Goal: Task Accomplishment & Management: Manage account settings

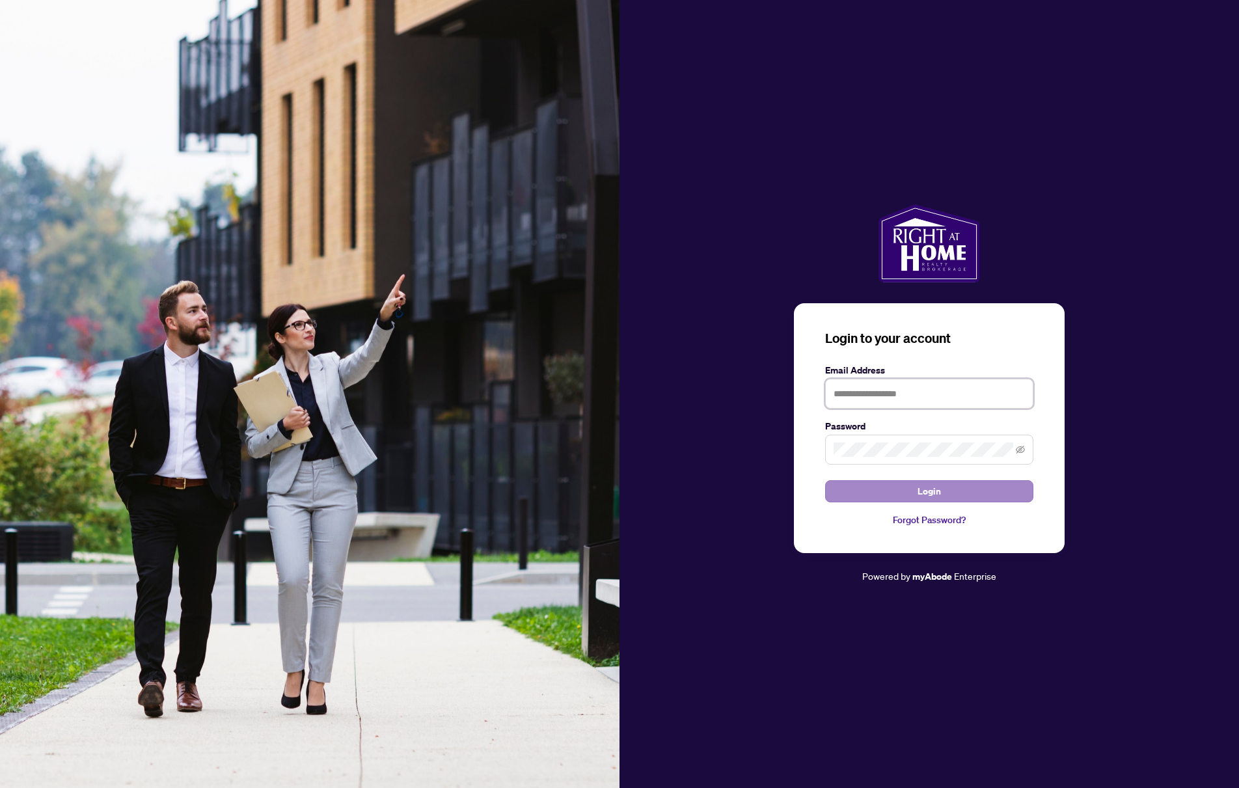
type input "**********"
click at [942, 494] on button "Login" at bounding box center [929, 491] width 208 height 22
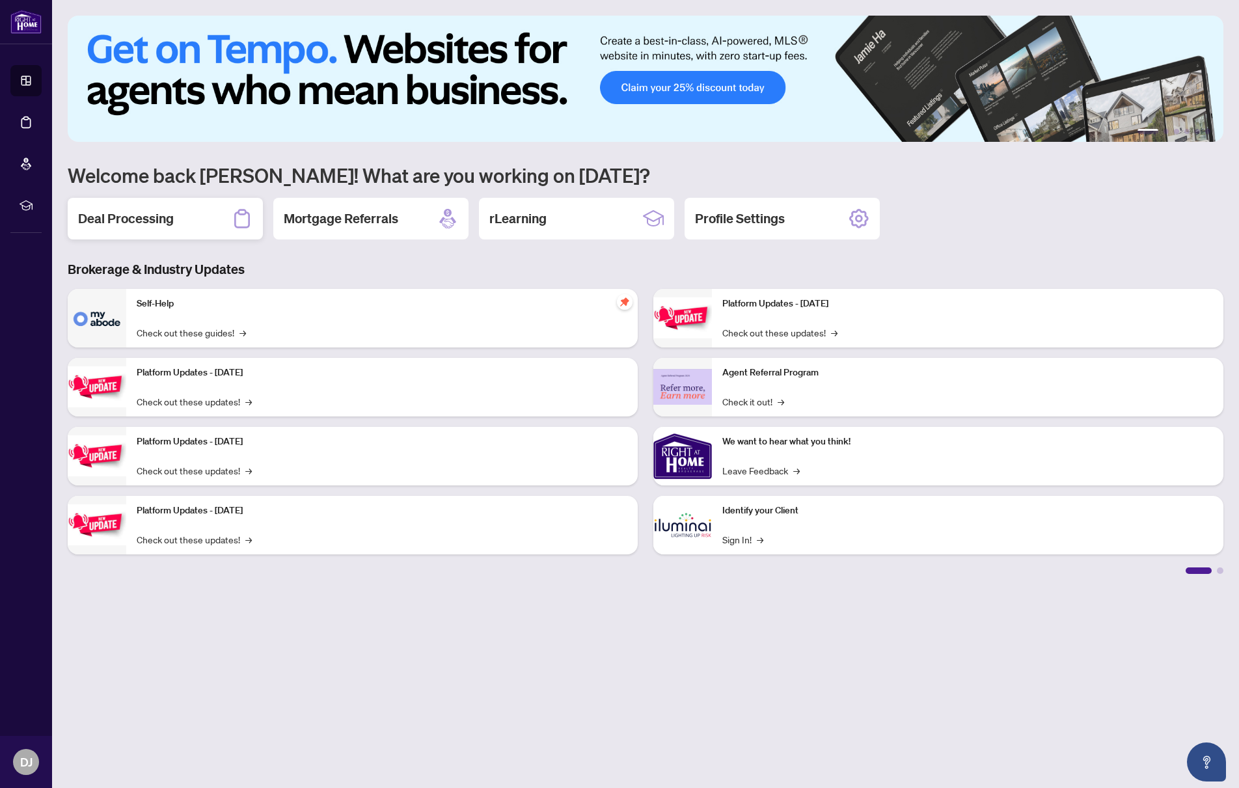
click at [204, 221] on div "Deal Processing" at bounding box center [165, 219] width 195 height 42
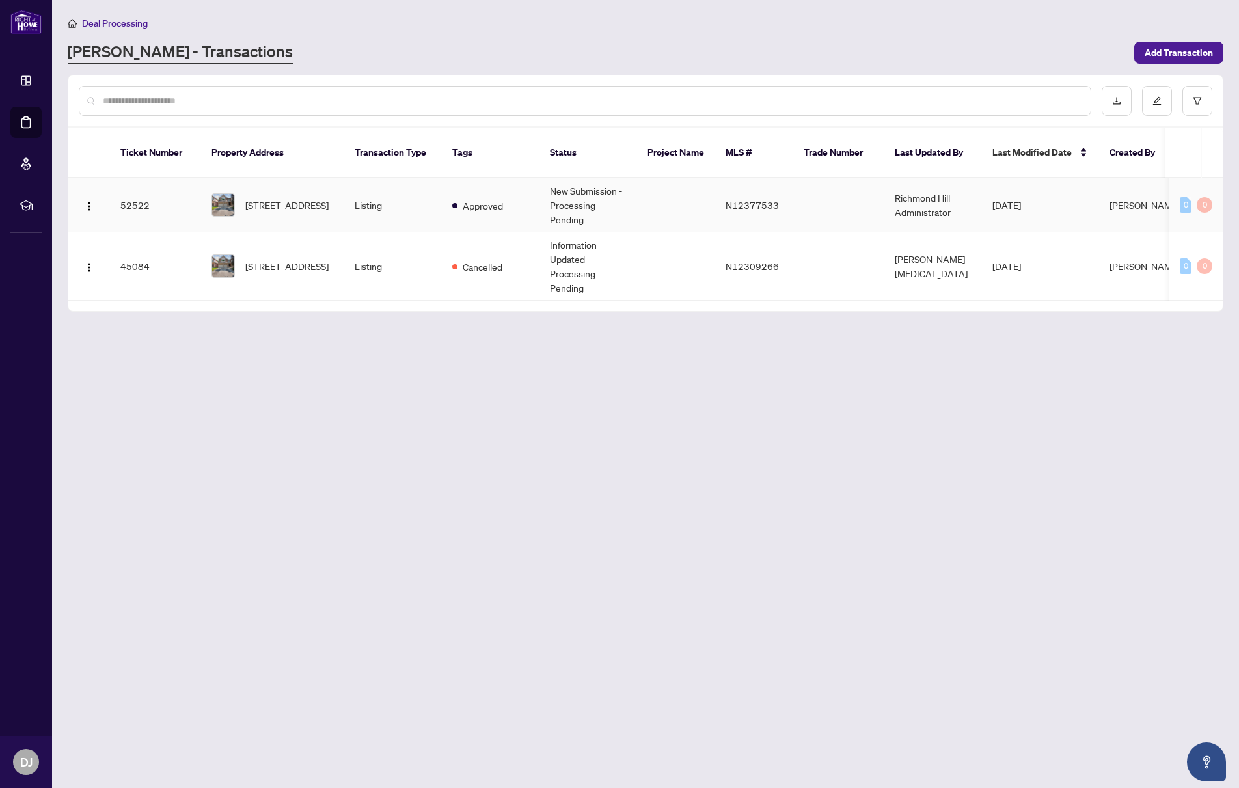
click at [694, 188] on td "-" at bounding box center [676, 205] width 78 height 54
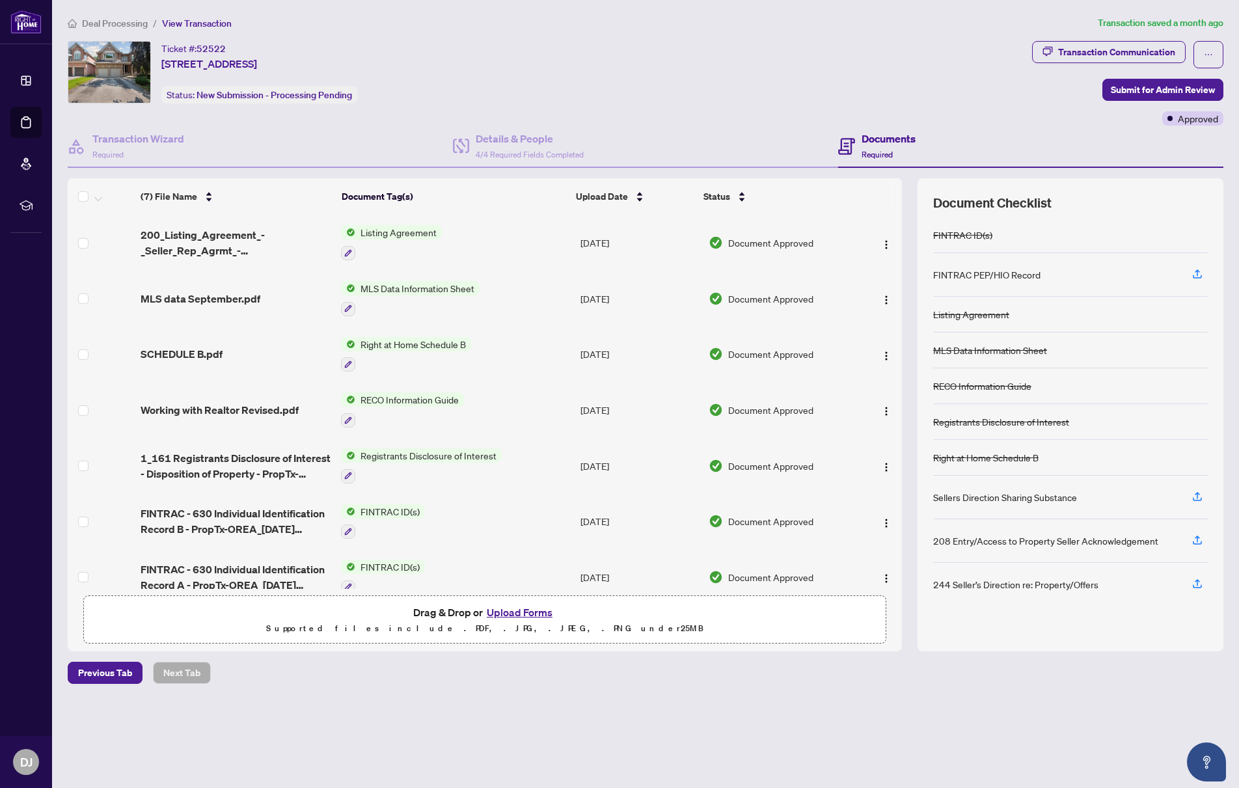
click at [519, 612] on button "Upload Forms" at bounding box center [520, 612] width 74 height 17
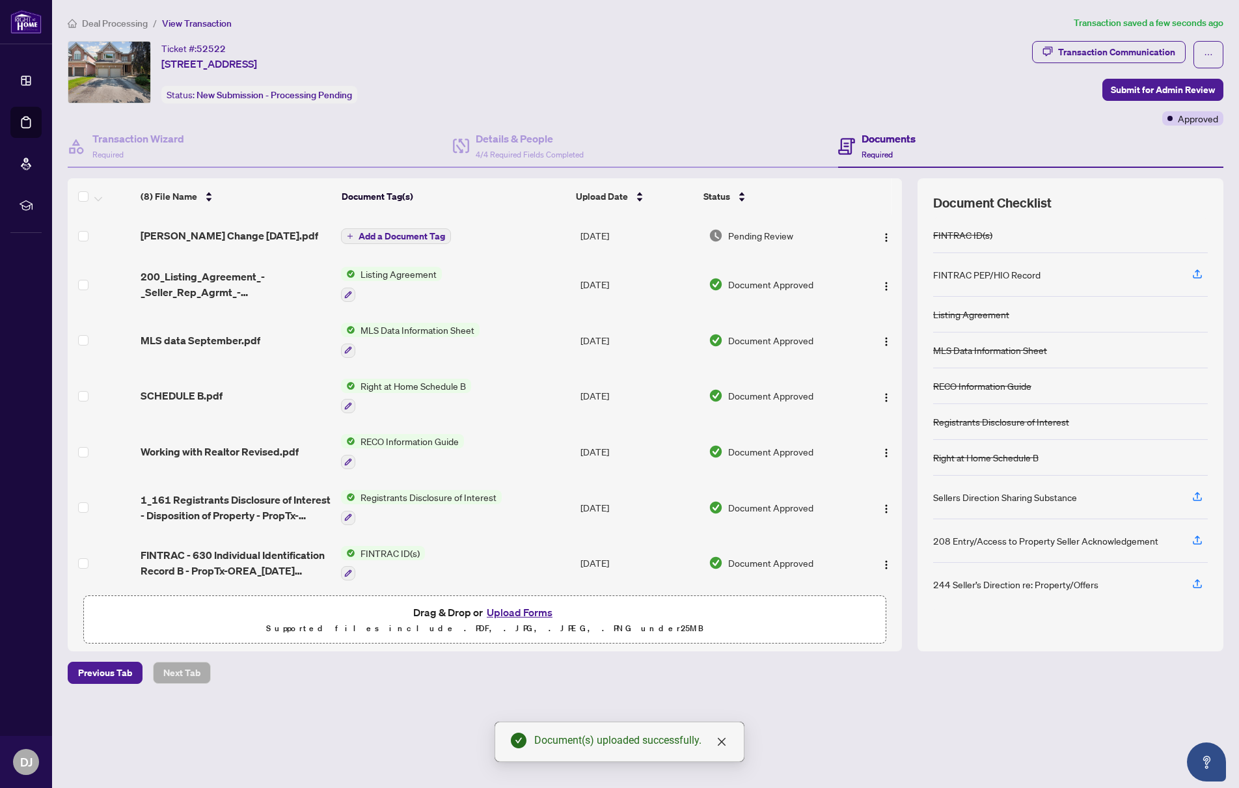
click at [419, 238] on span "Add a Document Tag" at bounding box center [402, 236] width 87 height 9
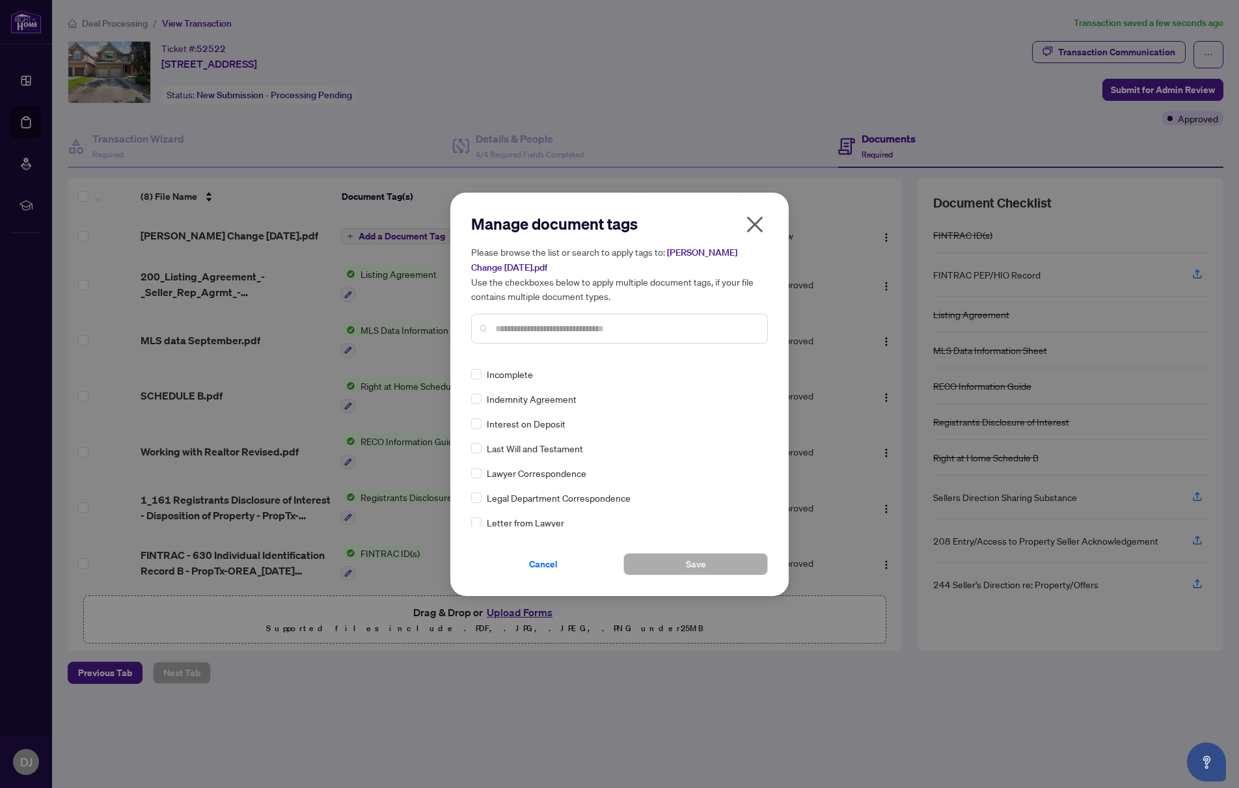
scroll to position [1757, 0]
click at [569, 321] on input "text" at bounding box center [626, 328] width 262 height 14
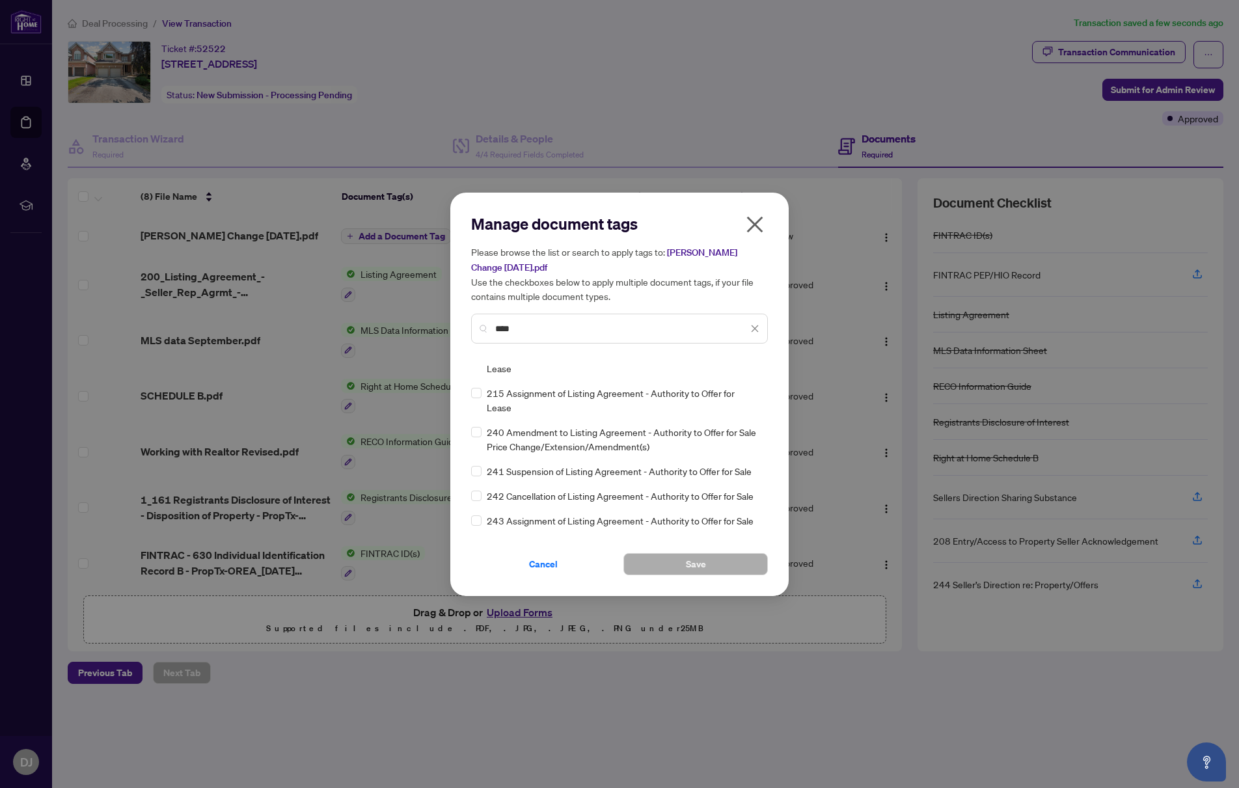
scroll to position [260, 0]
type input "****"
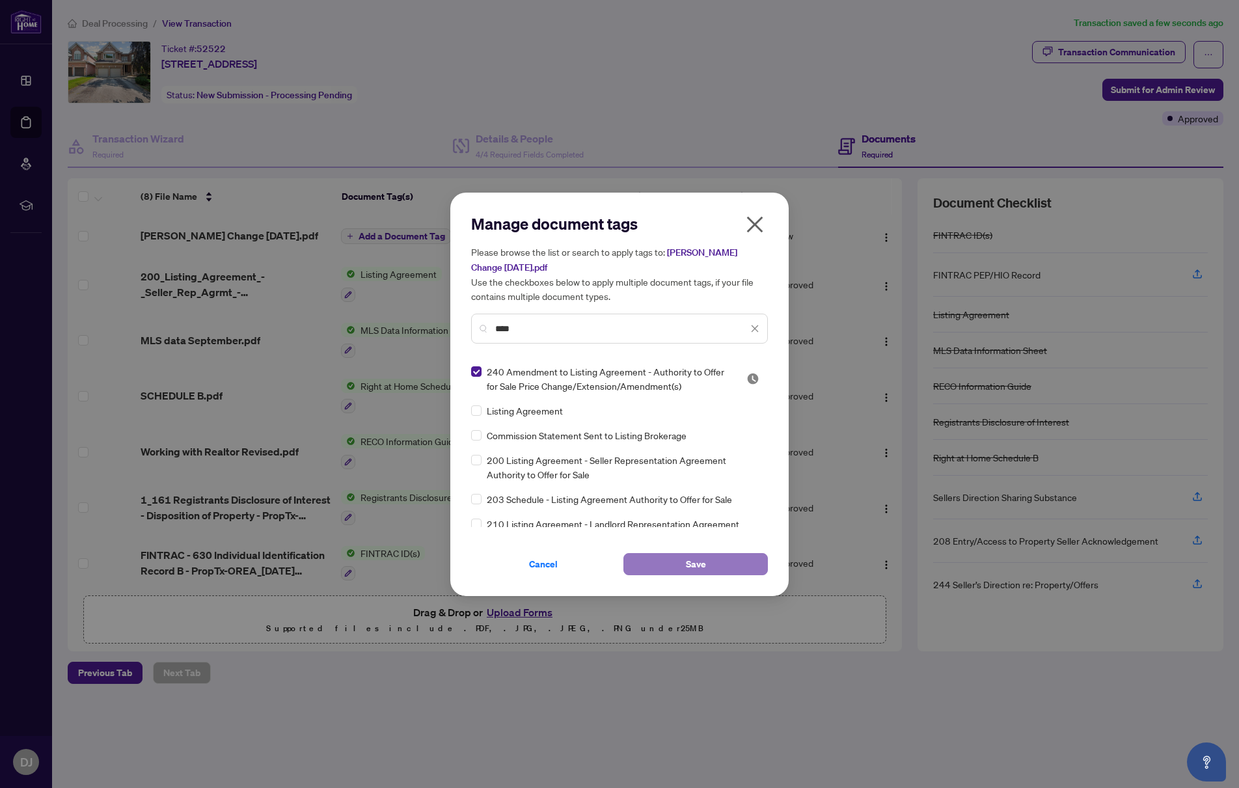
click at [722, 566] on button "Save" at bounding box center [695, 564] width 144 height 22
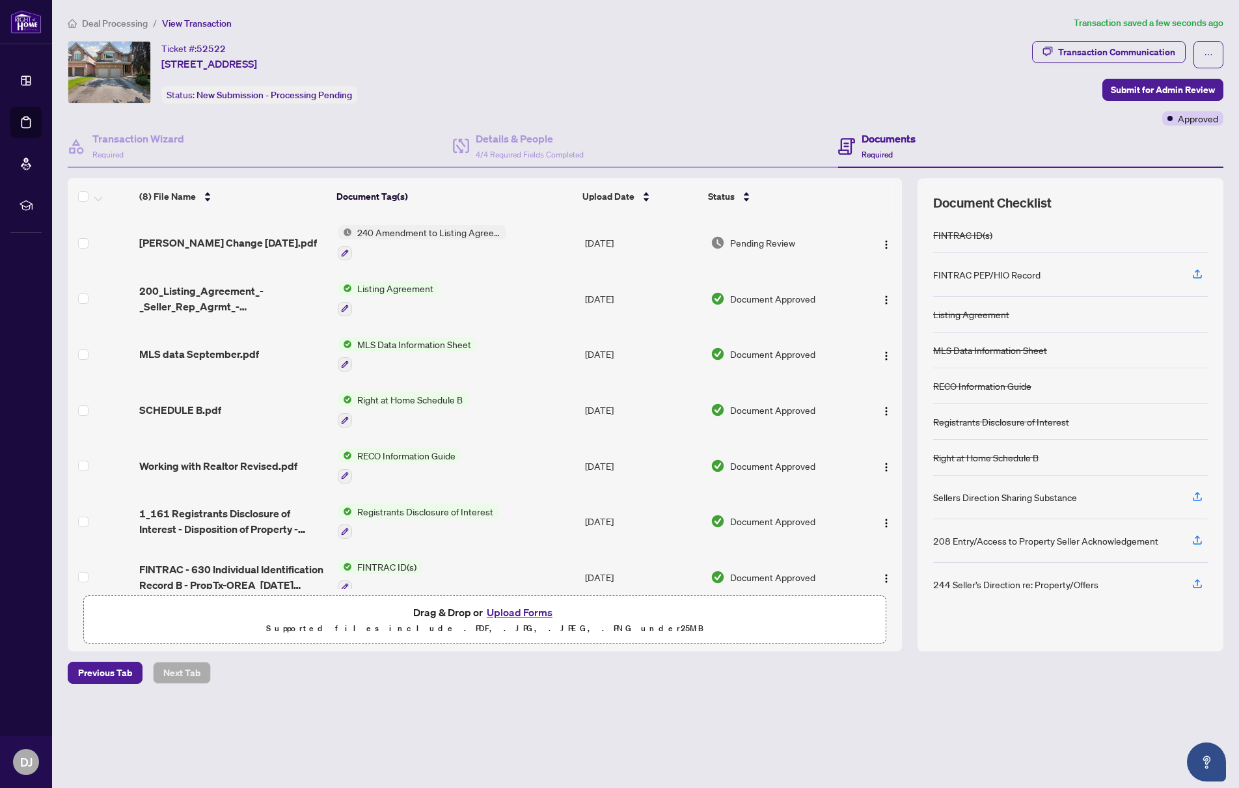
click at [258, 756] on main "Deal Processing / View Transaction Transaction saved a few seconds ago Ticket #…" at bounding box center [645, 394] width 1187 height 788
